Goal: Task Accomplishment & Management: Use online tool/utility

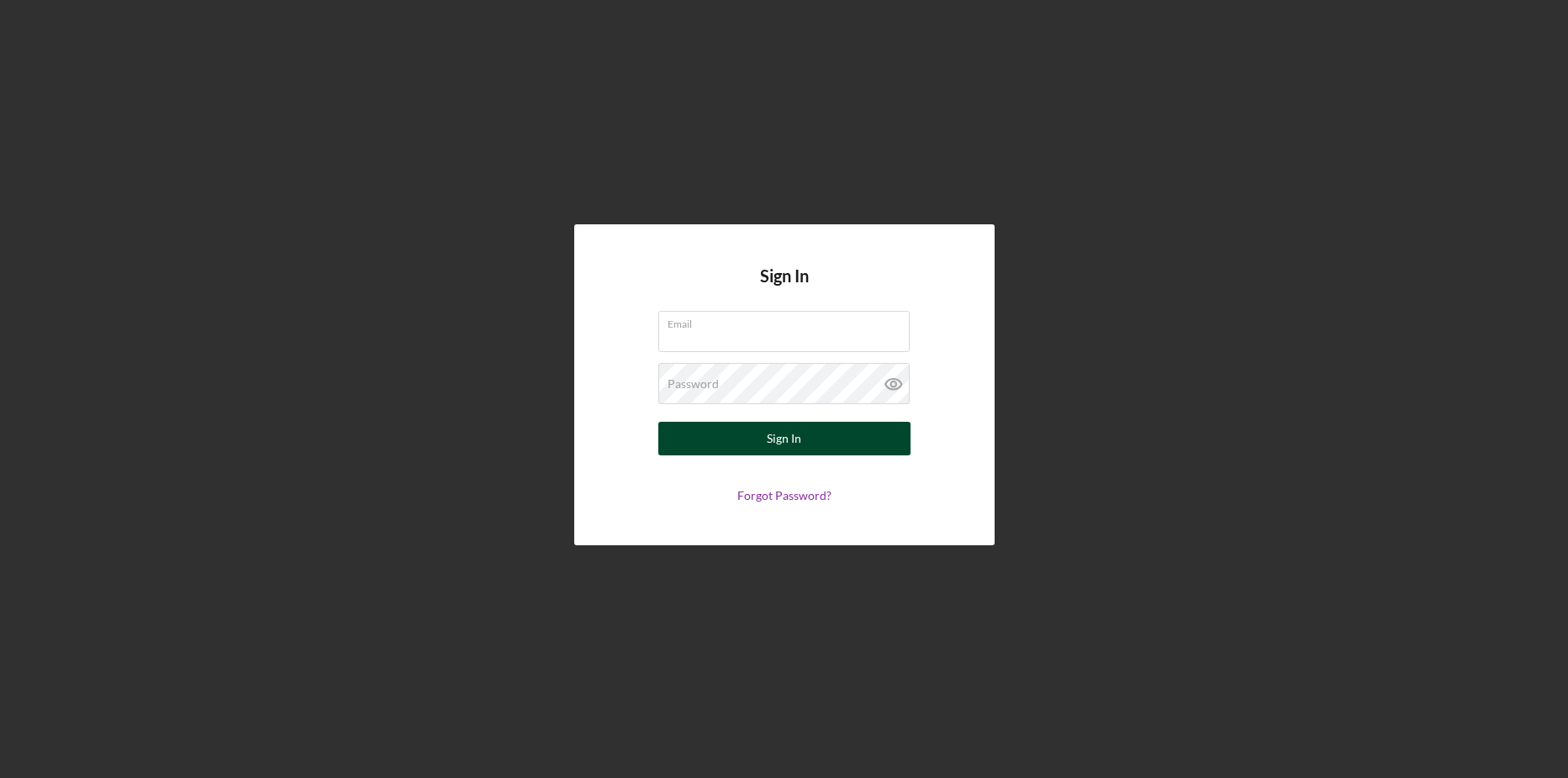
type input "[PERSON_NAME][EMAIL_ADDRESS][DOMAIN_NAME]"
click at [756, 441] on button "Sign In" at bounding box center [784, 439] width 252 height 34
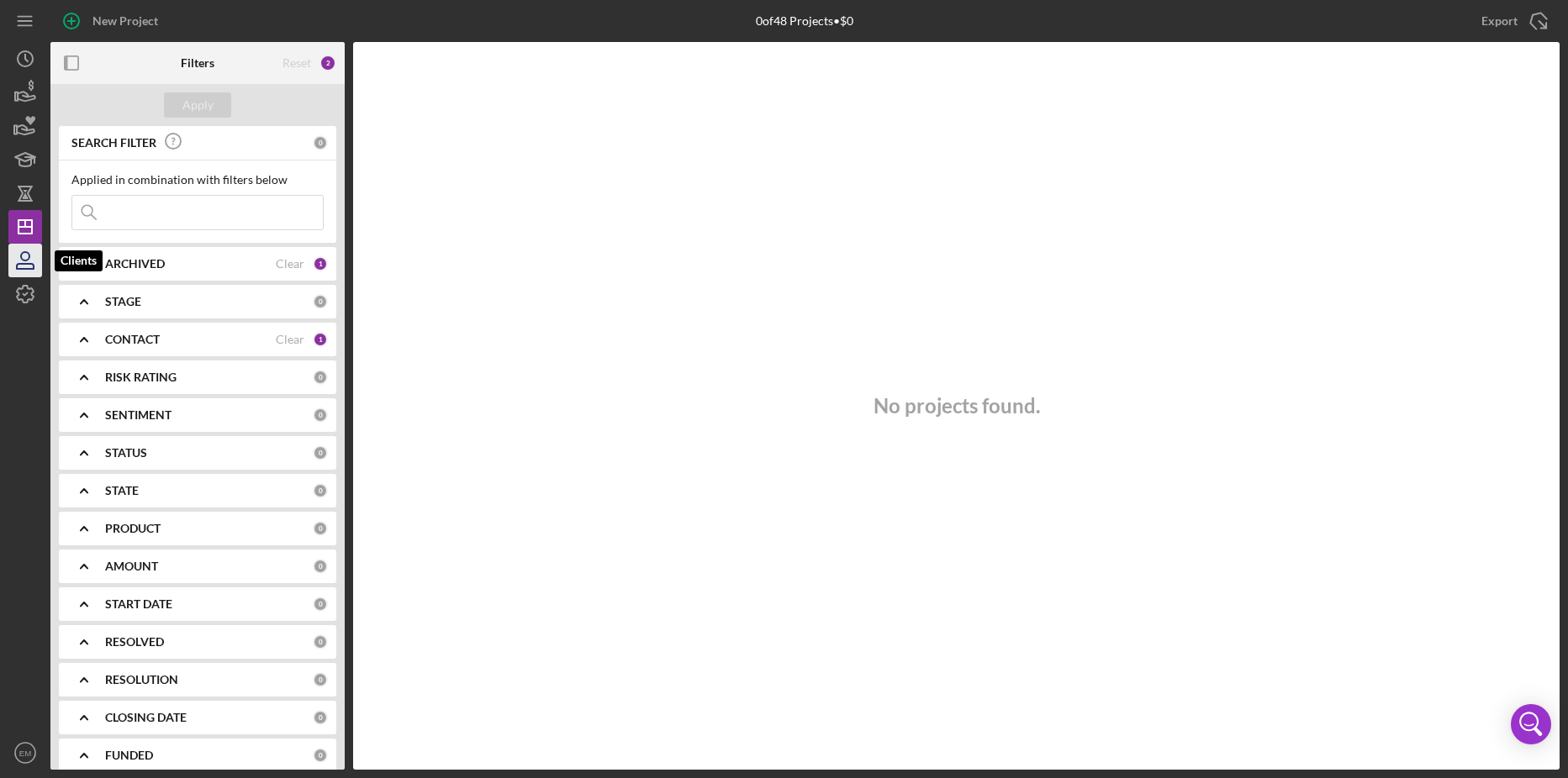
click at [21, 264] on icon "button" at bounding box center [25, 267] width 16 height 5
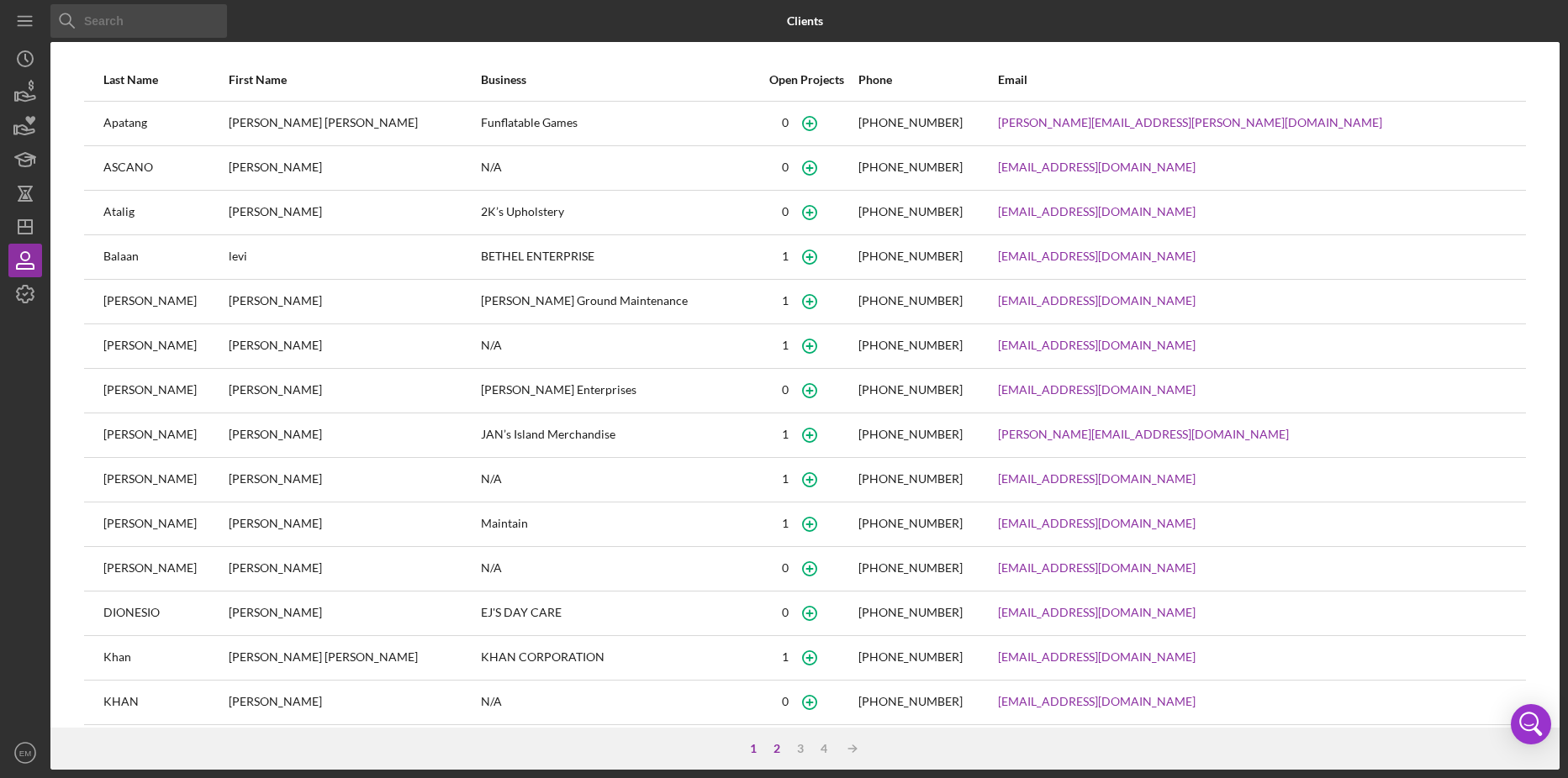
click at [771, 745] on div "2" at bounding box center [777, 749] width 24 height 14
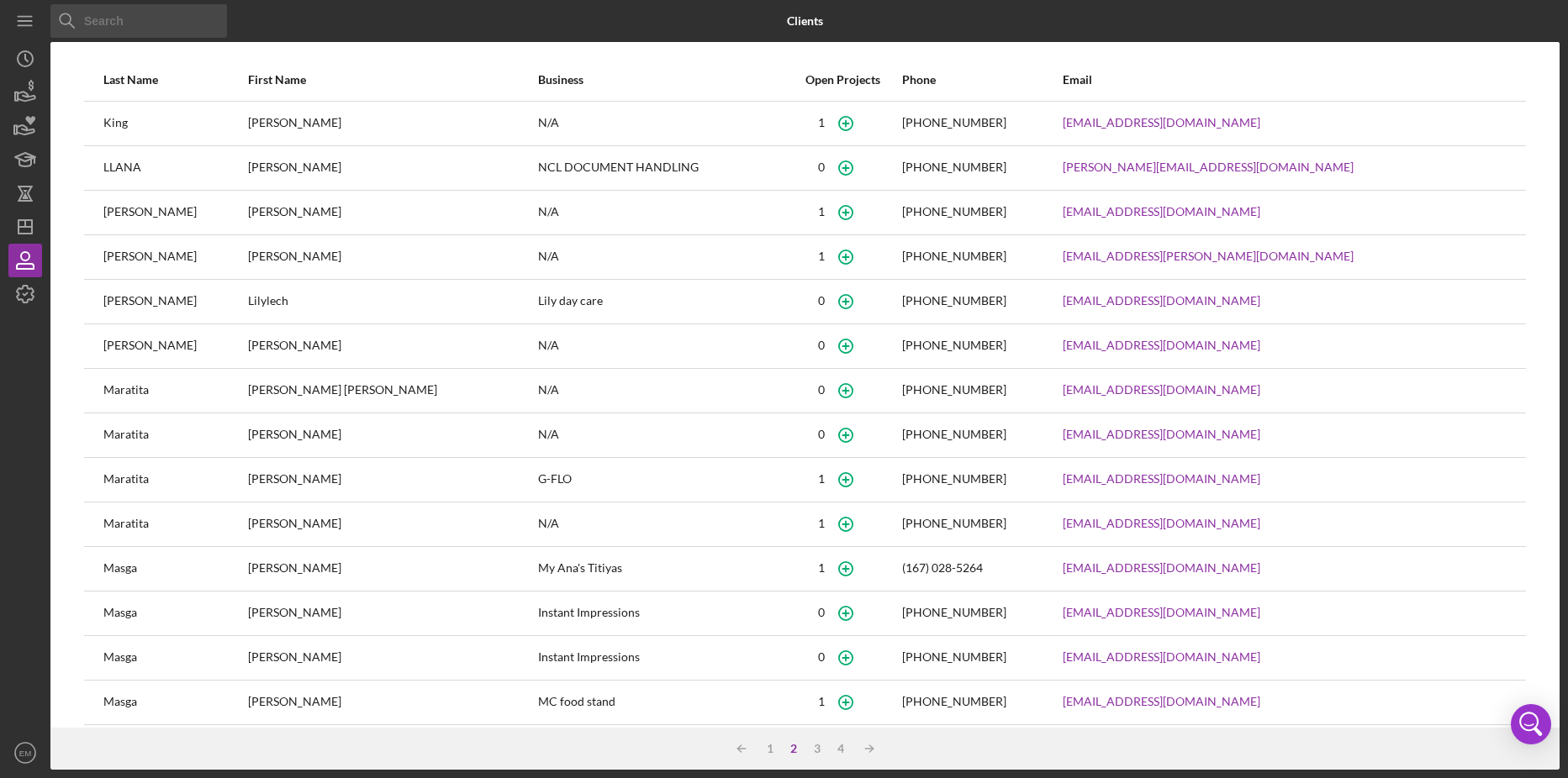
click at [226, 523] on div "Maratita" at bounding box center [175, 524] width 143 height 42
click at [248, 523] on div "[PERSON_NAME]" at bounding box center [392, 524] width 288 height 42
click at [221, 528] on div "Maratita" at bounding box center [175, 524] width 143 height 42
click at [217, 523] on div "Maratita" at bounding box center [175, 524] width 143 height 42
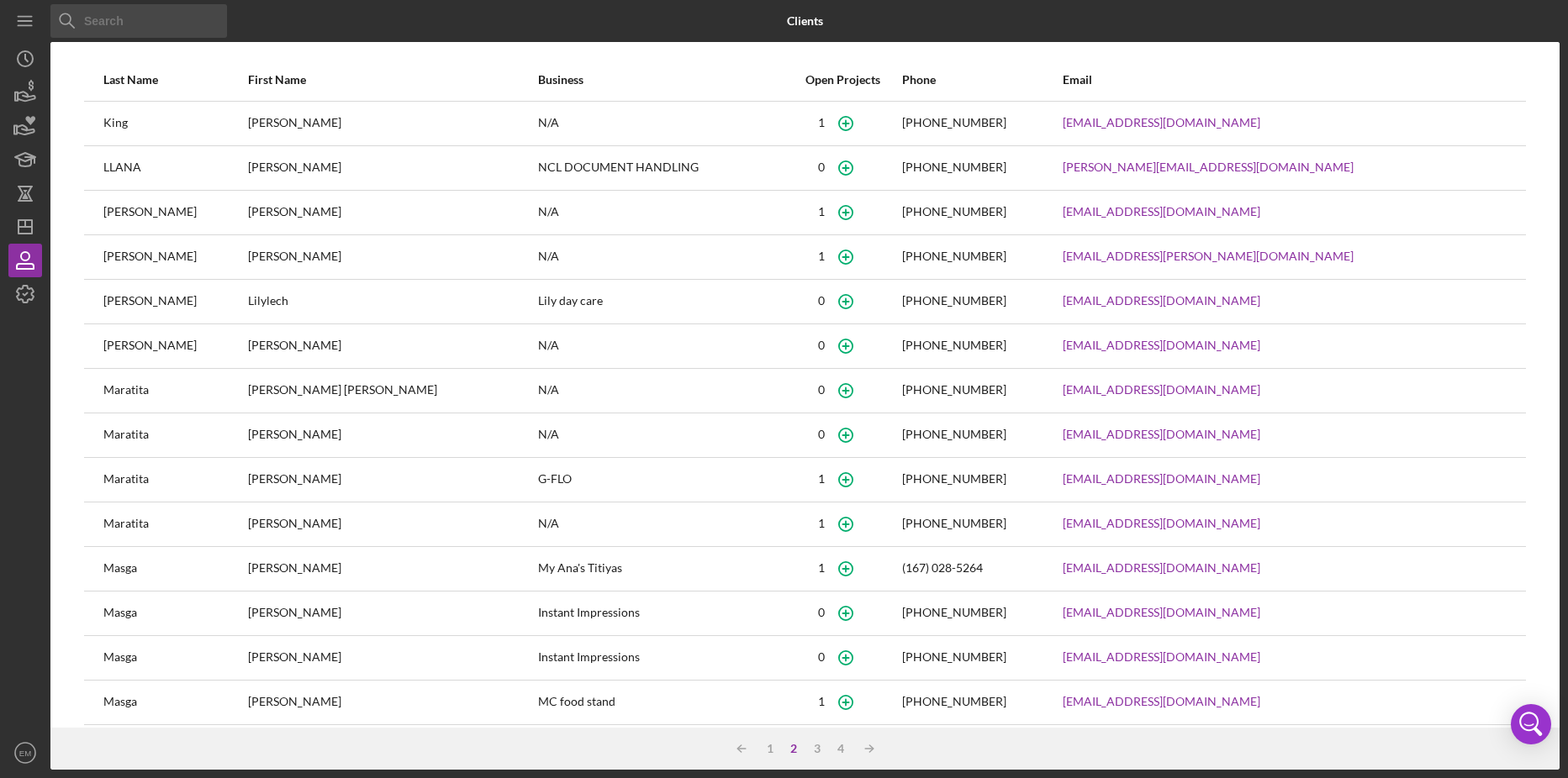
click at [217, 523] on div "Maratita" at bounding box center [175, 524] width 143 height 42
click at [1155, 523] on link "[EMAIL_ADDRESS][DOMAIN_NAME]" at bounding box center [1161, 523] width 197 height 14
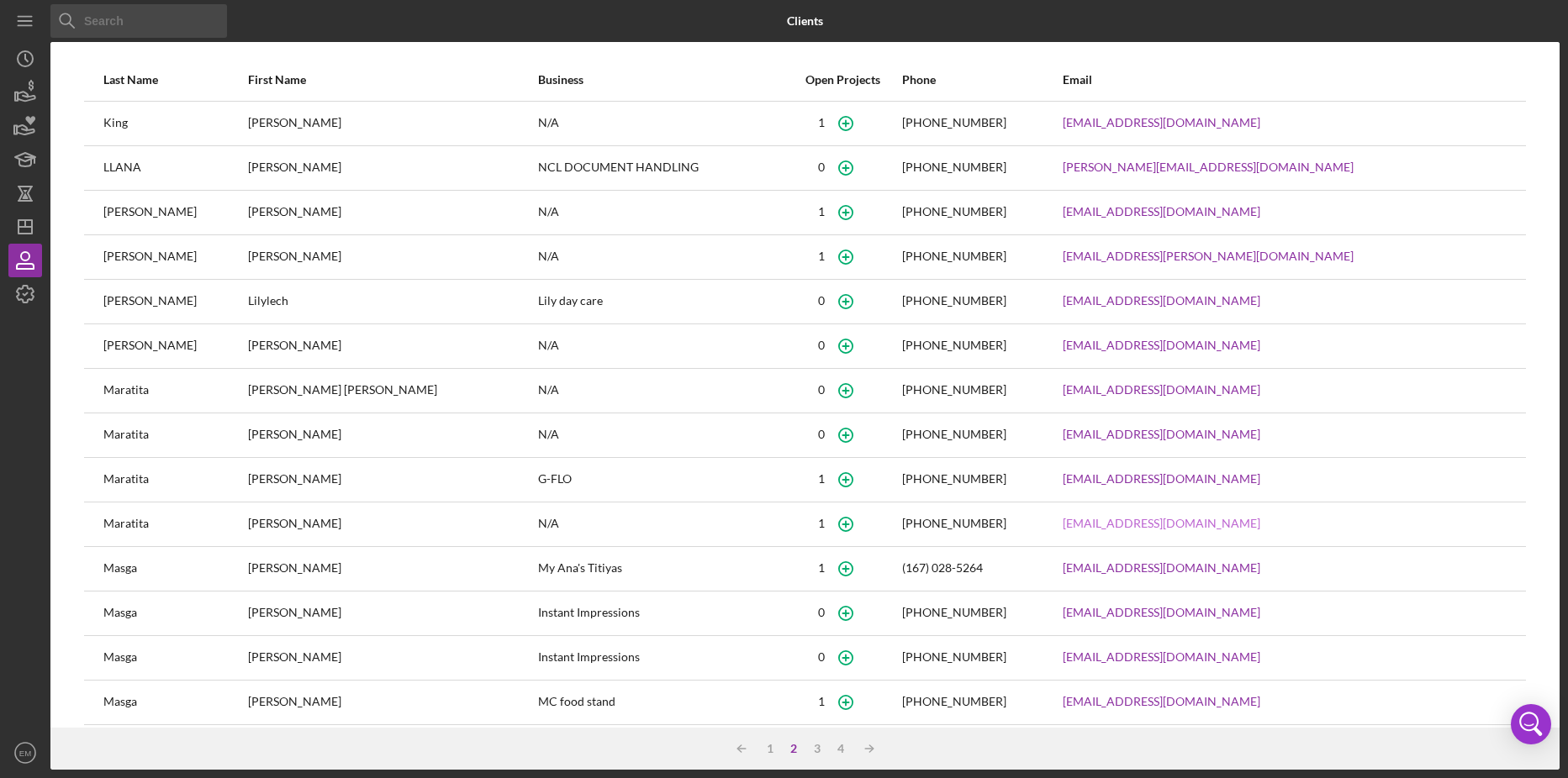
click at [1155, 523] on link "[EMAIL_ADDRESS][DOMAIN_NAME]" at bounding box center [1161, 523] width 197 height 14
drag, startPoint x: 932, startPoint y: 413, endPoint x: 887, endPoint y: 419, distance: 45.4
click at [865, 419] on icon "button" at bounding box center [846, 435] width 38 height 38
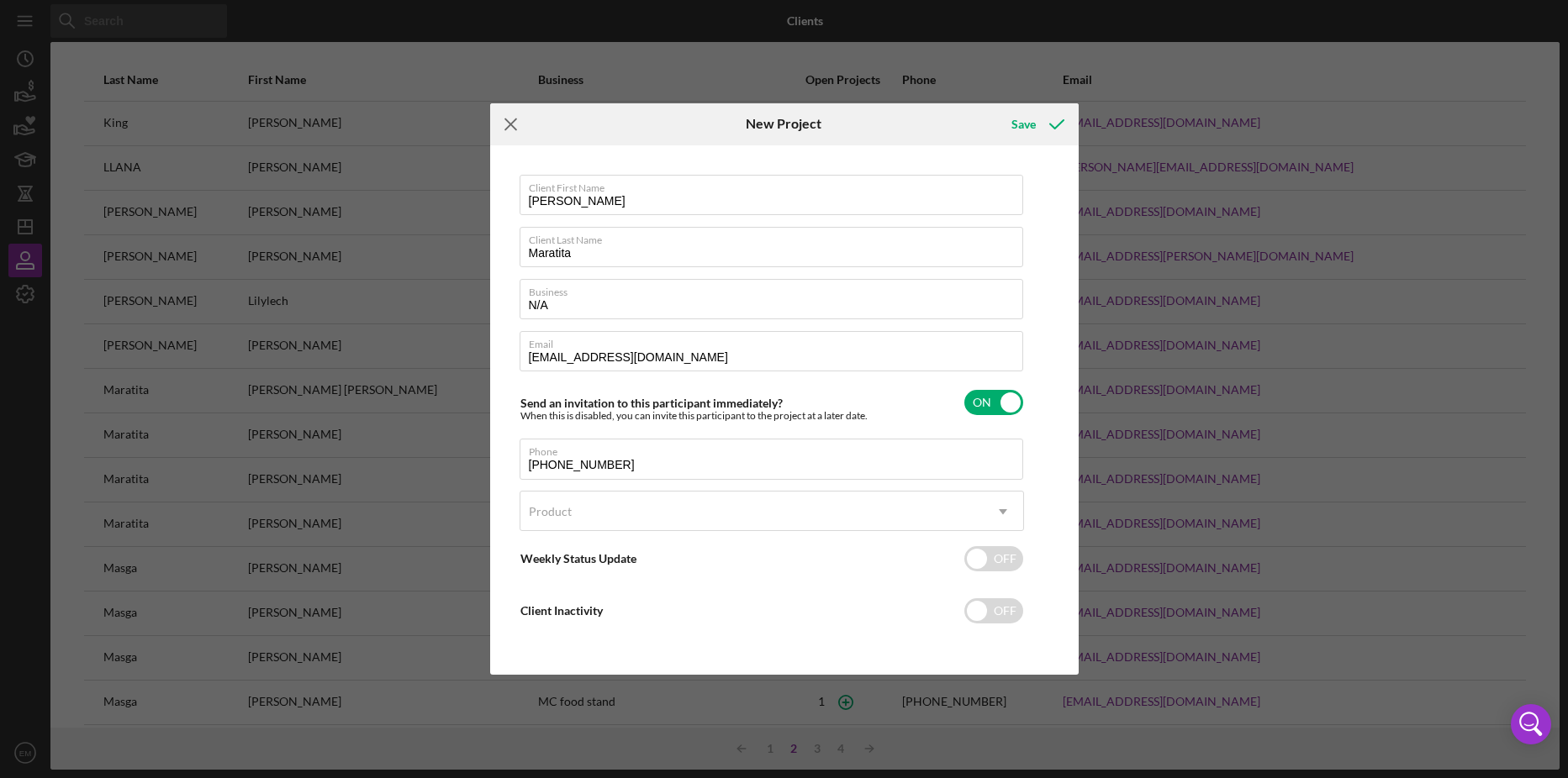
click at [510, 122] on icon "Icon/Menu Close" at bounding box center [511, 125] width 42 height 42
